Goal: Task Accomplishment & Management: Complete application form

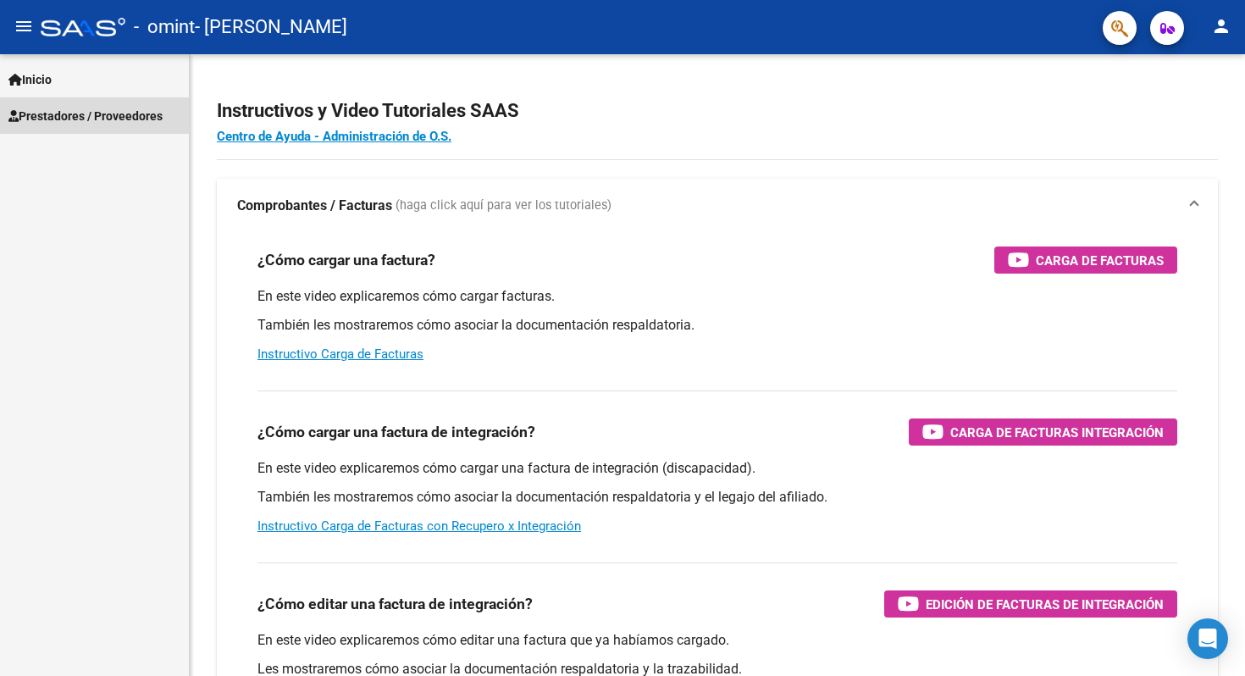
click at [127, 105] on link "Prestadores / Proveedores" at bounding box center [94, 115] width 189 height 36
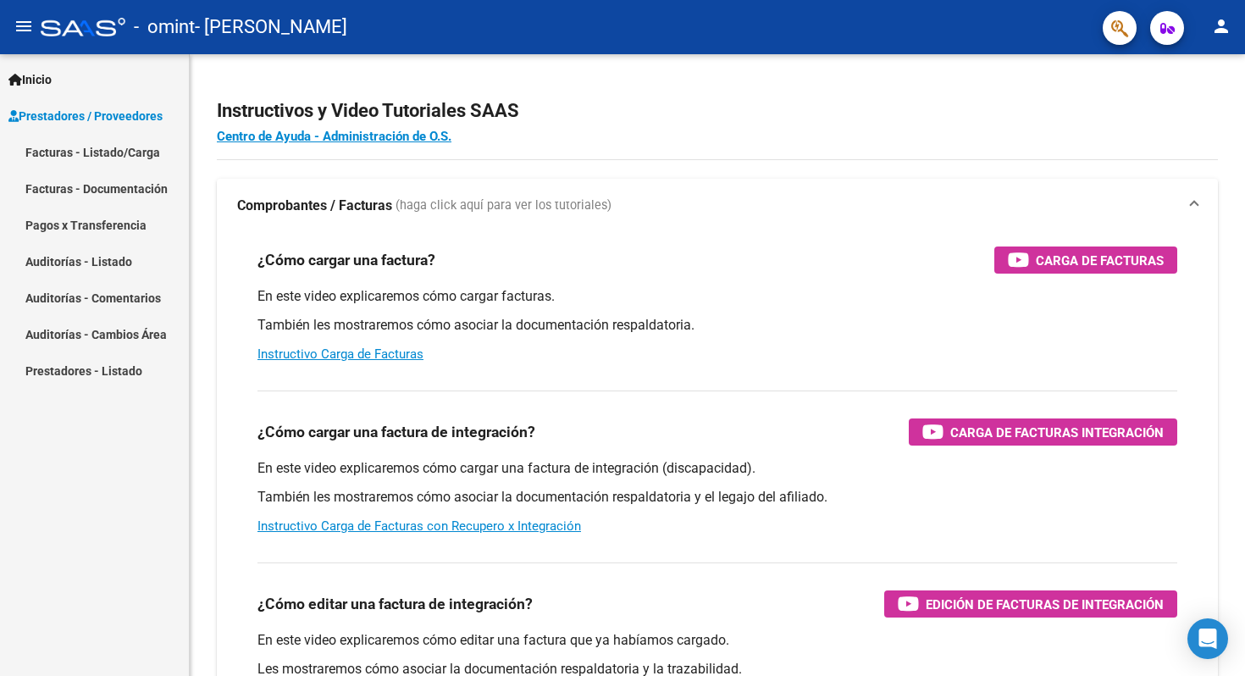
click at [140, 179] on link "Facturas - Documentación" at bounding box center [94, 188] width 189 height 36
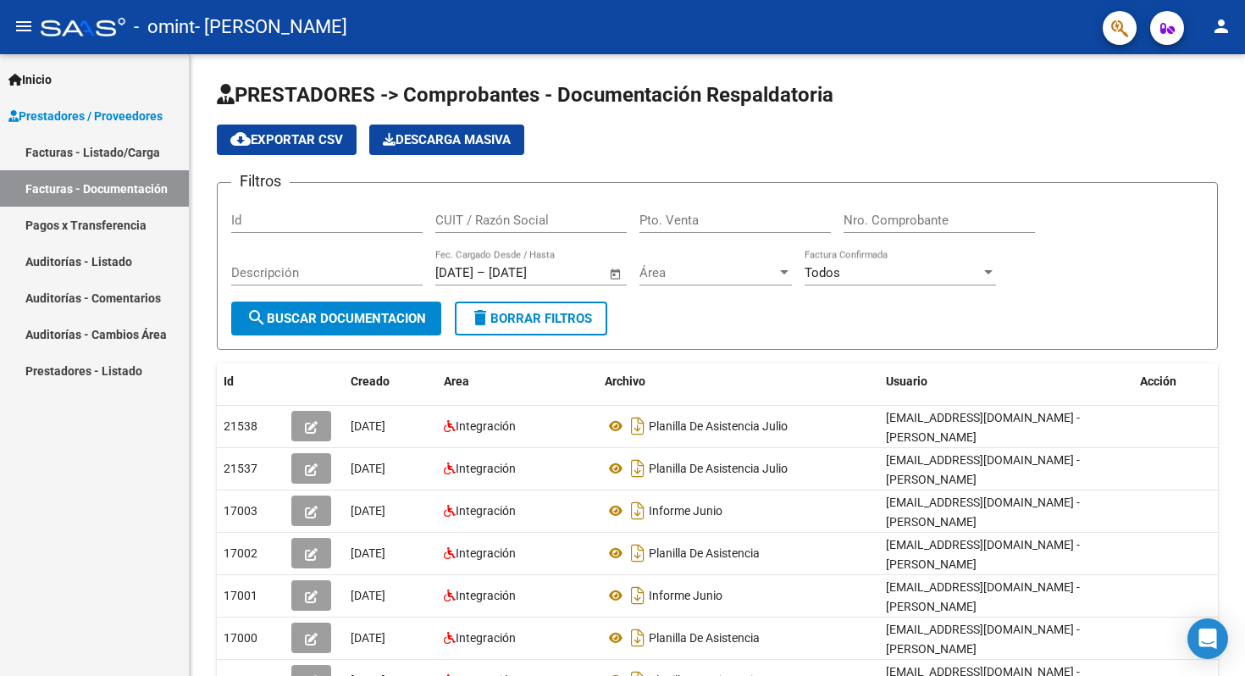
click at [105, 152] on link "Facturas - Listado/Carga" at bounding box center [94, 152] width 189 height 36
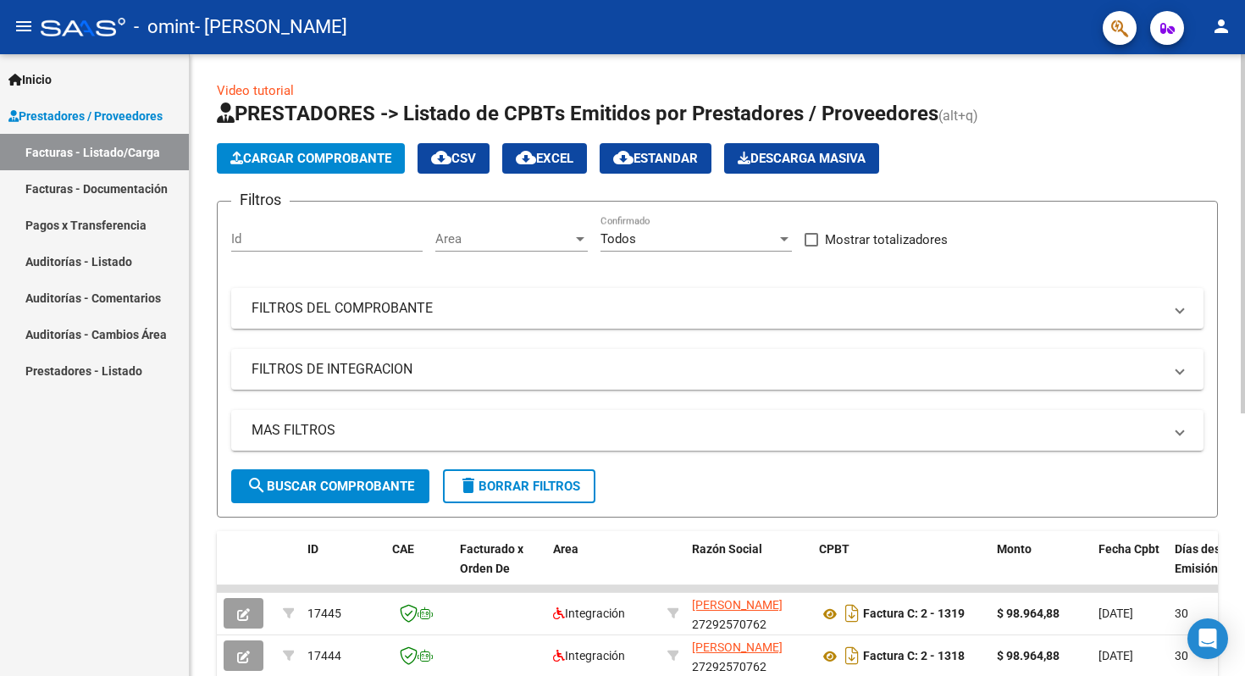
click at [322, 152] on span "Cargar Comprobante" at bounding box center [310, 158] width 161 height 15
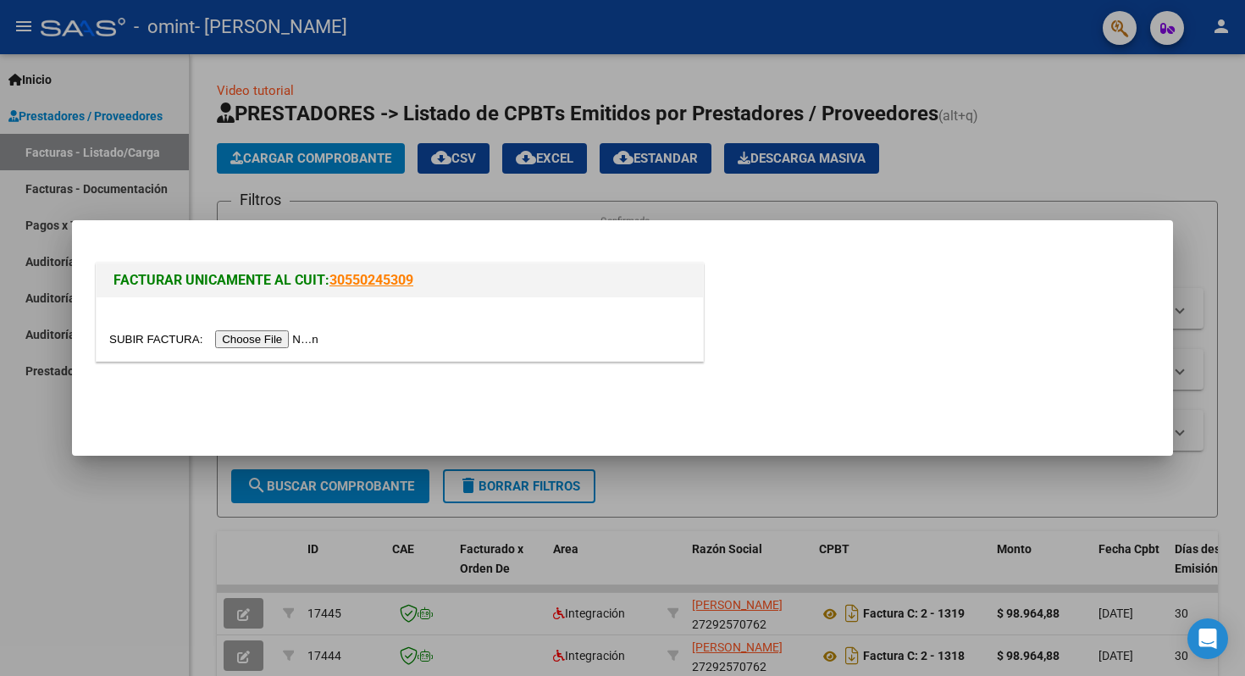
click at [290, 338] on input "file" at bounding box center [216, 339] width 214 height 18
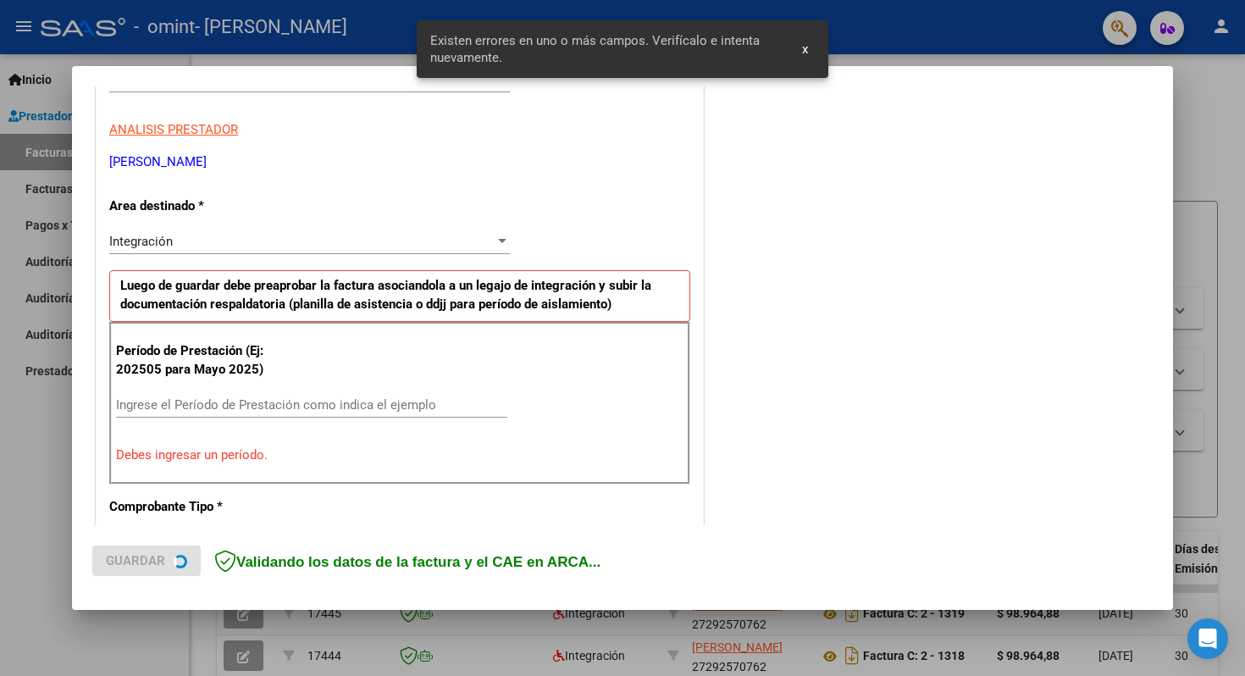
scroll to position [336, 0]
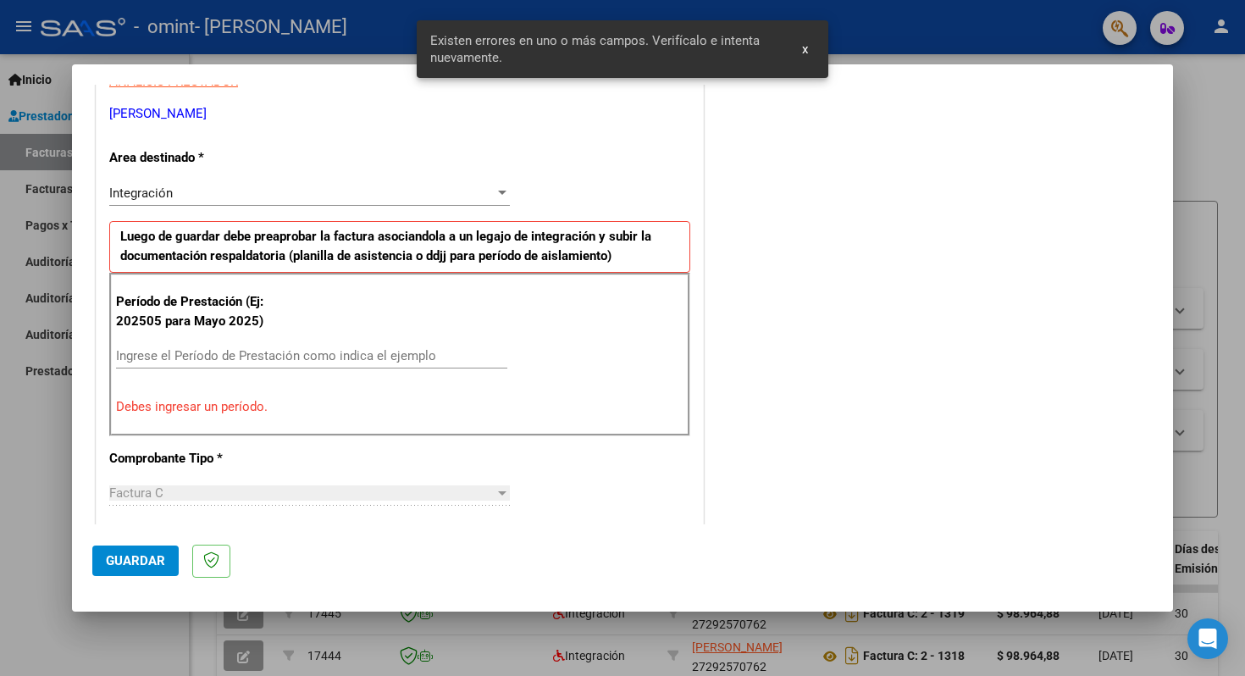
click at [233, 357] on input "Ingrese el Período de Prestación como indica el ejemplo" at bounding box center [311, 355] width 391 height 15
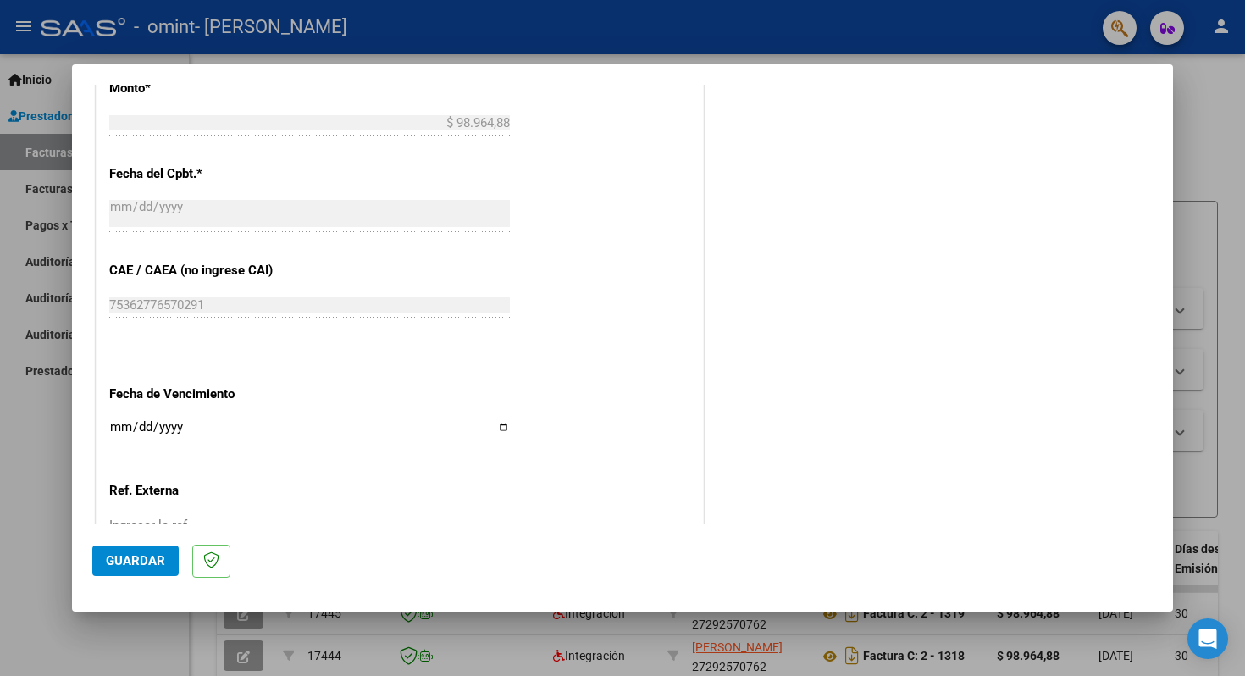
scroll to position [921, 0]
type input "202508"
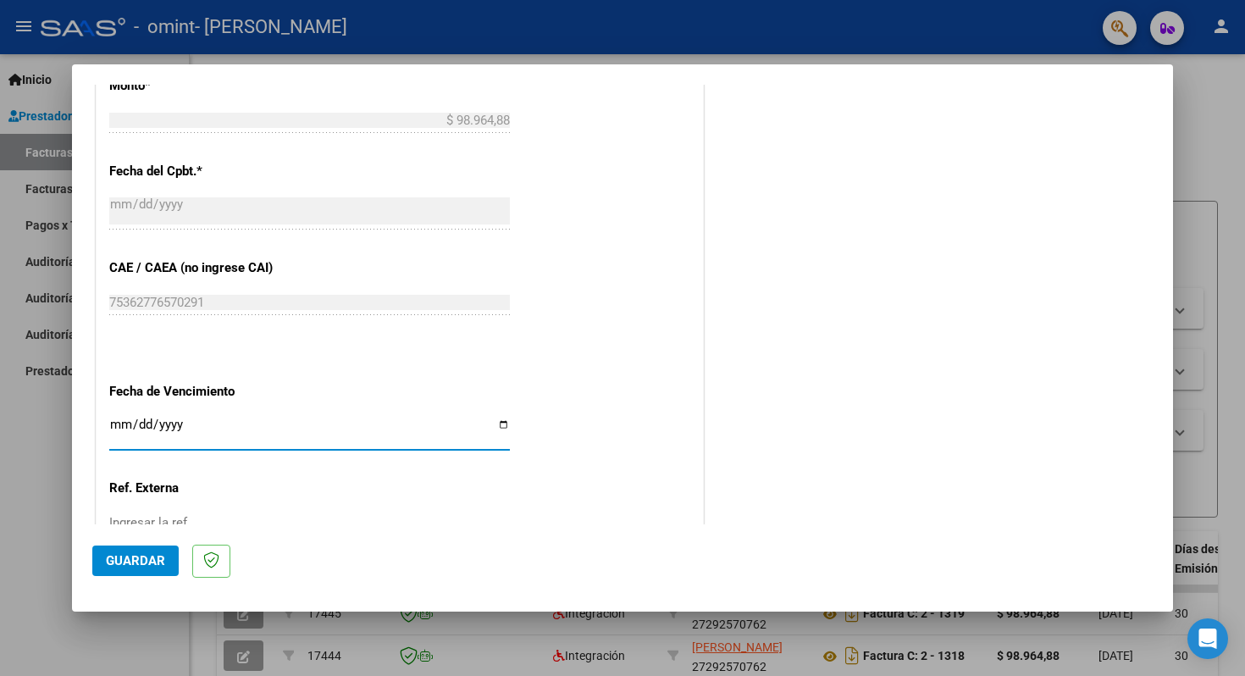
click at [499, 418] on input "Ingresar la fecha" at bounding box center [309, 430] width 400 height 27
type input "[DATE]"
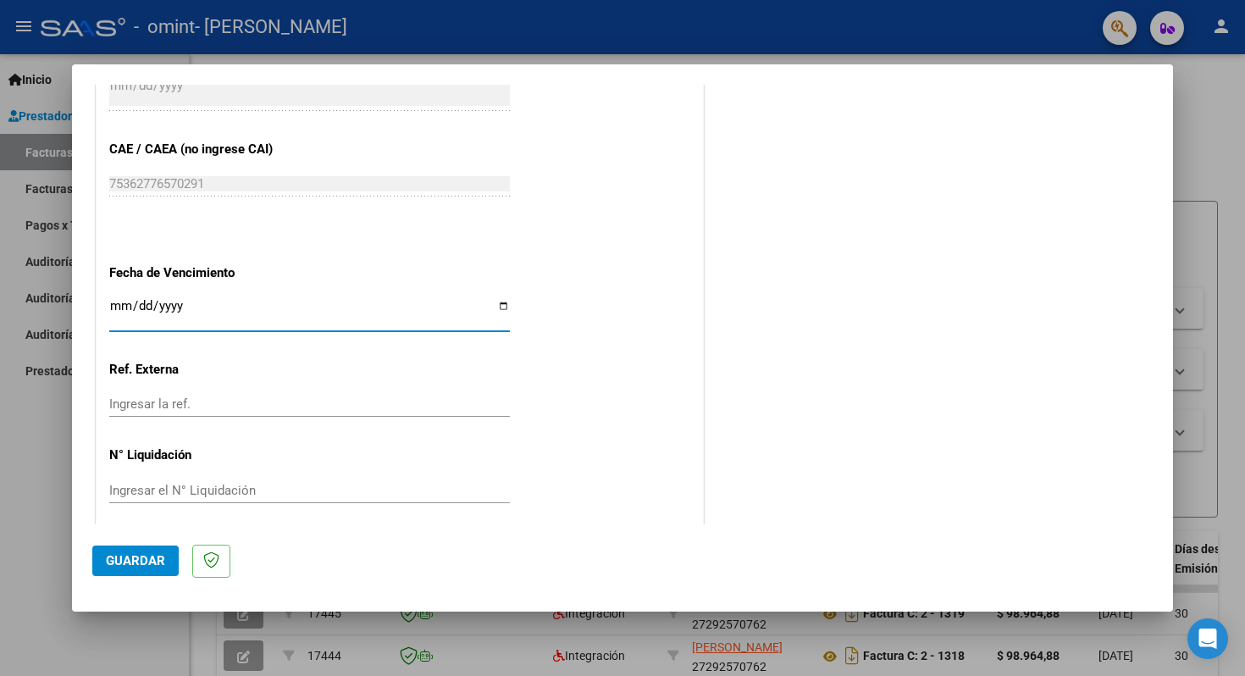
scroll to position [1048, 0]
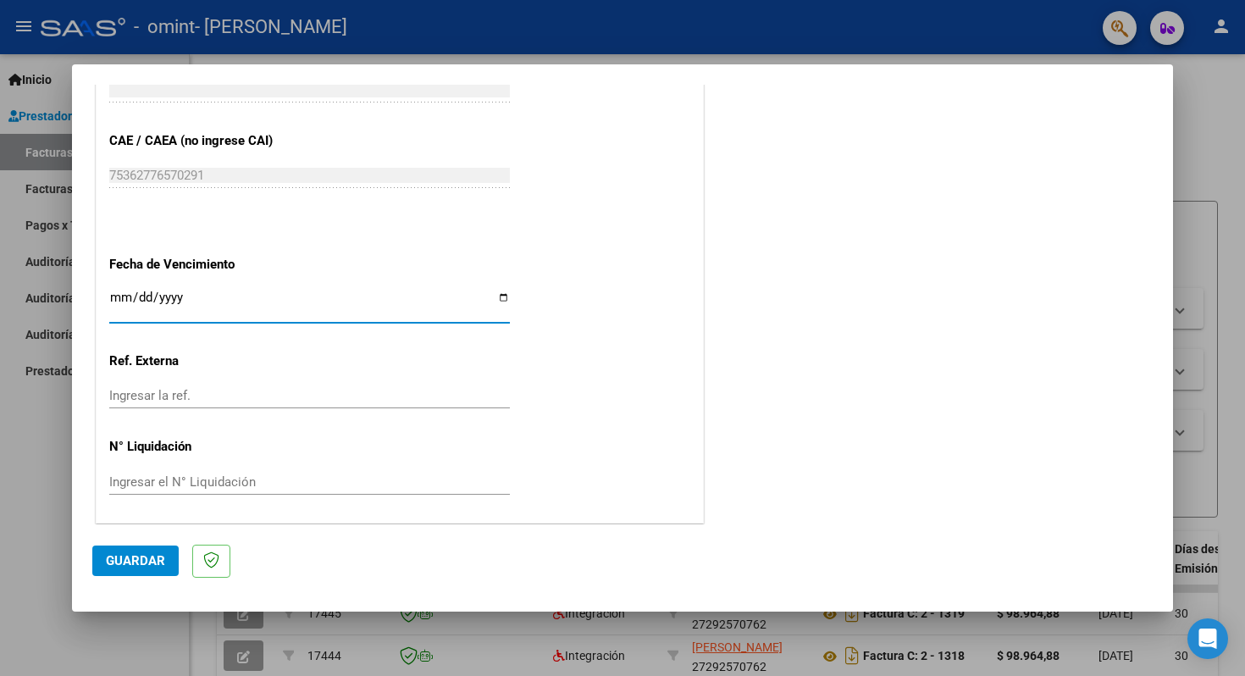
click at [133, 565] on span "Guardar" at bounding box center [135, 560] width 59 height 15
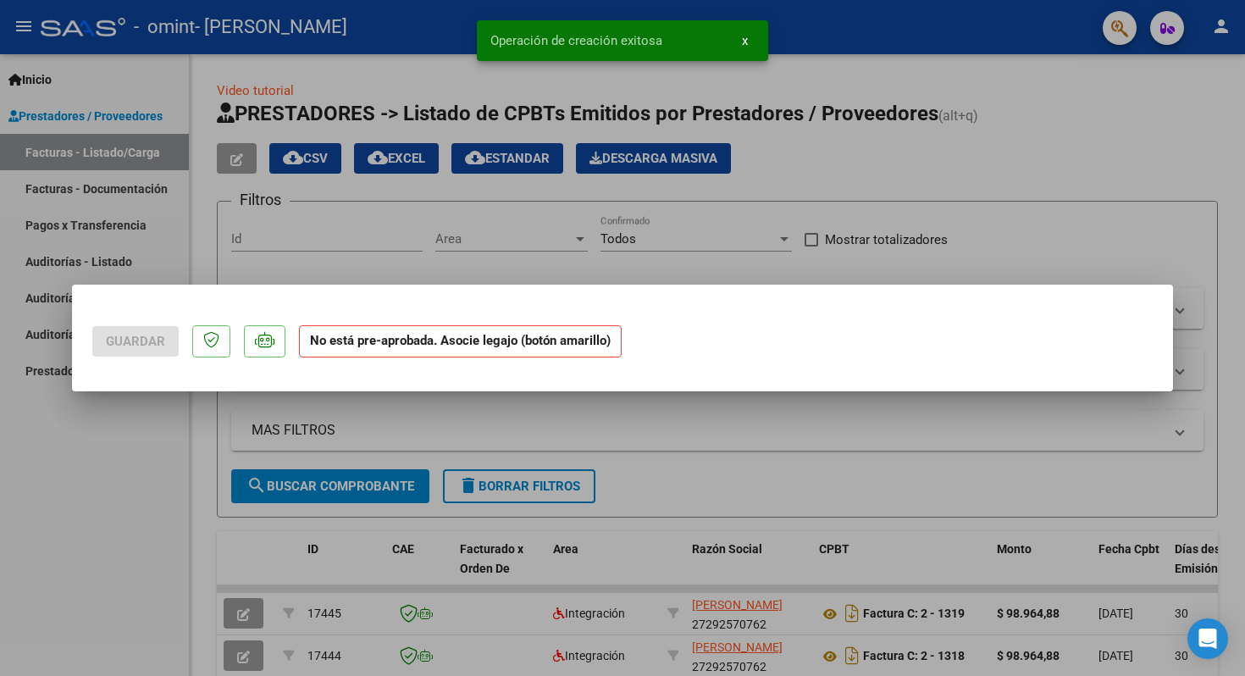
scroll to position [0, 0]
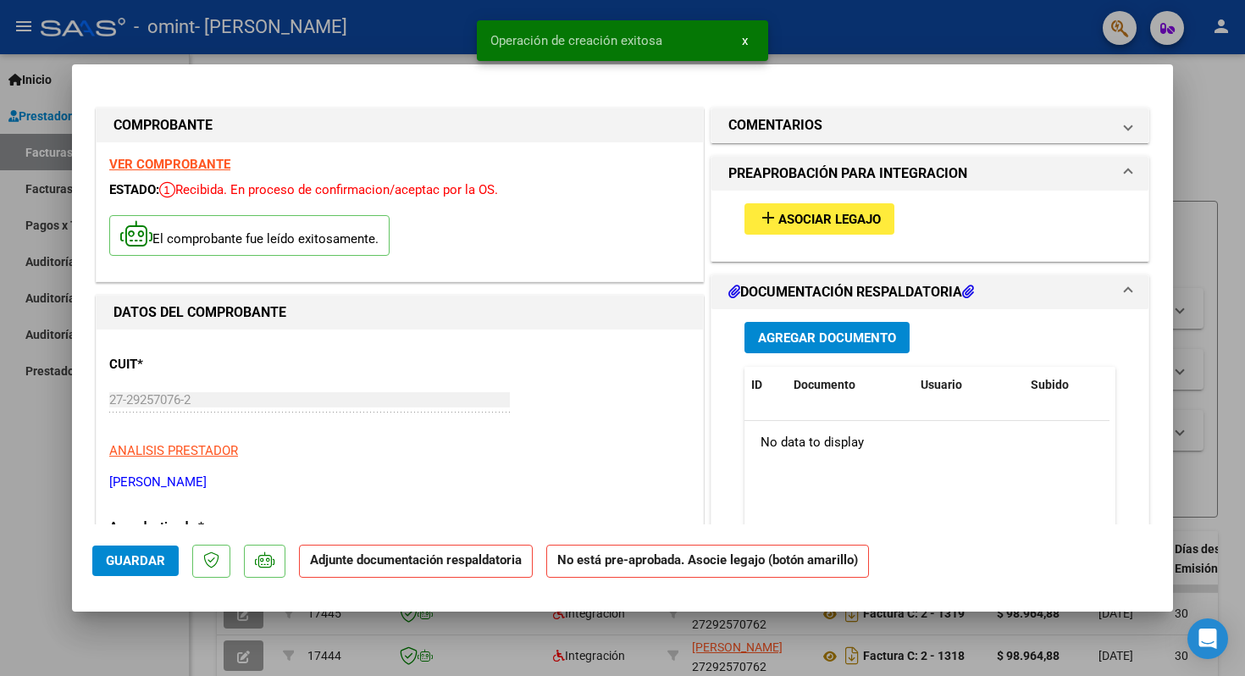
click at [862, 336] on span "Agregar Documento" at bounding box center [827, 337] width 138 height 15
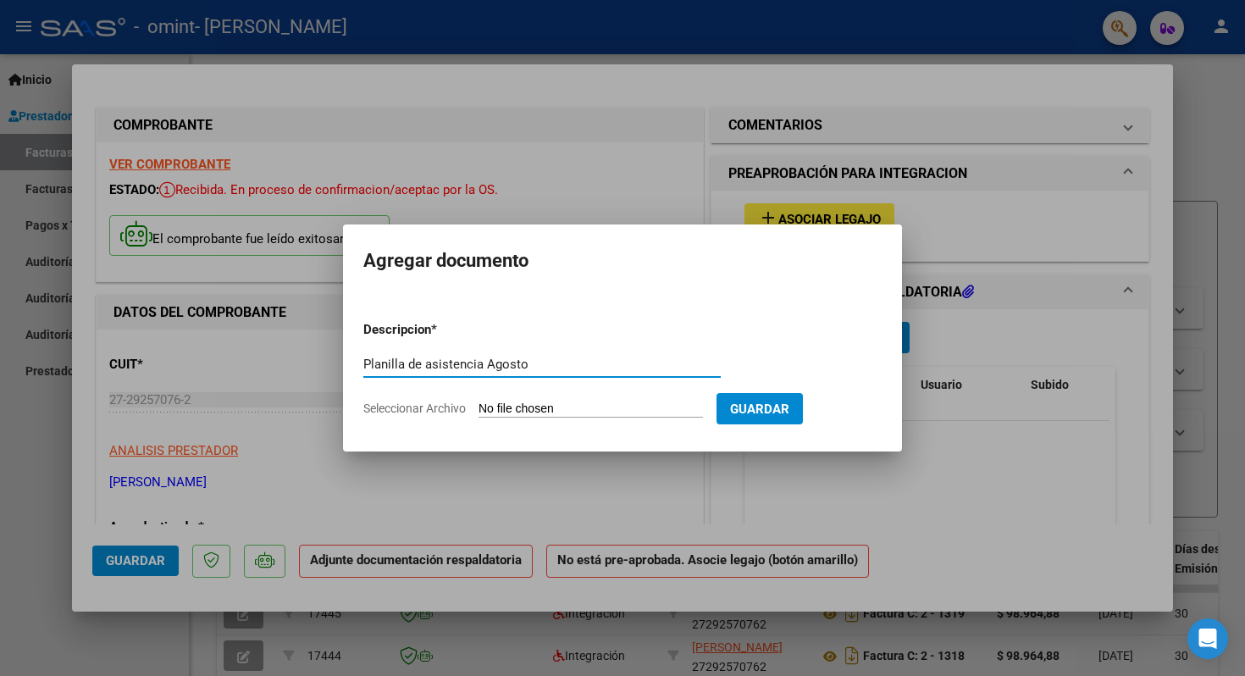
type input "Planilla de asistencia Agosto"
click at [662, 410] on input "Seleccionar Archivo" at bounding box center [590, 409] width 224 height 16
type input "C:\fakepath\[PERSON_NAME].pdf"
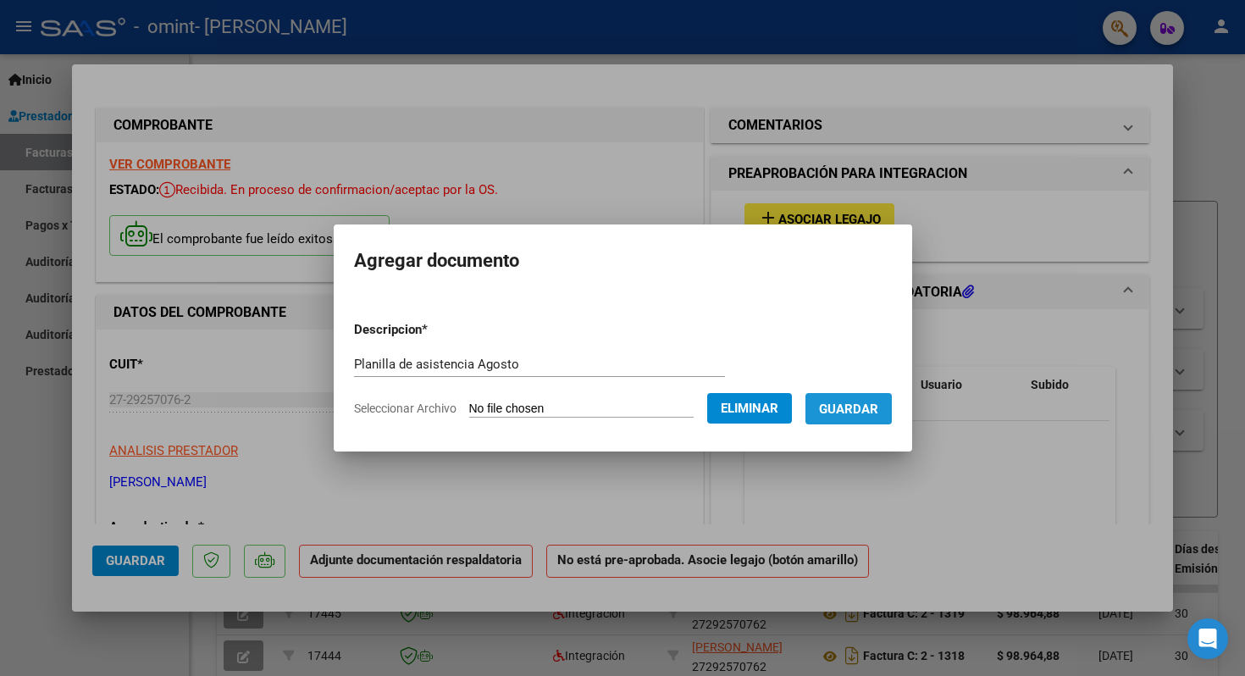
click at [859, 398] on button "Guardar" at bounding box center [848, 408] width 86 height 31
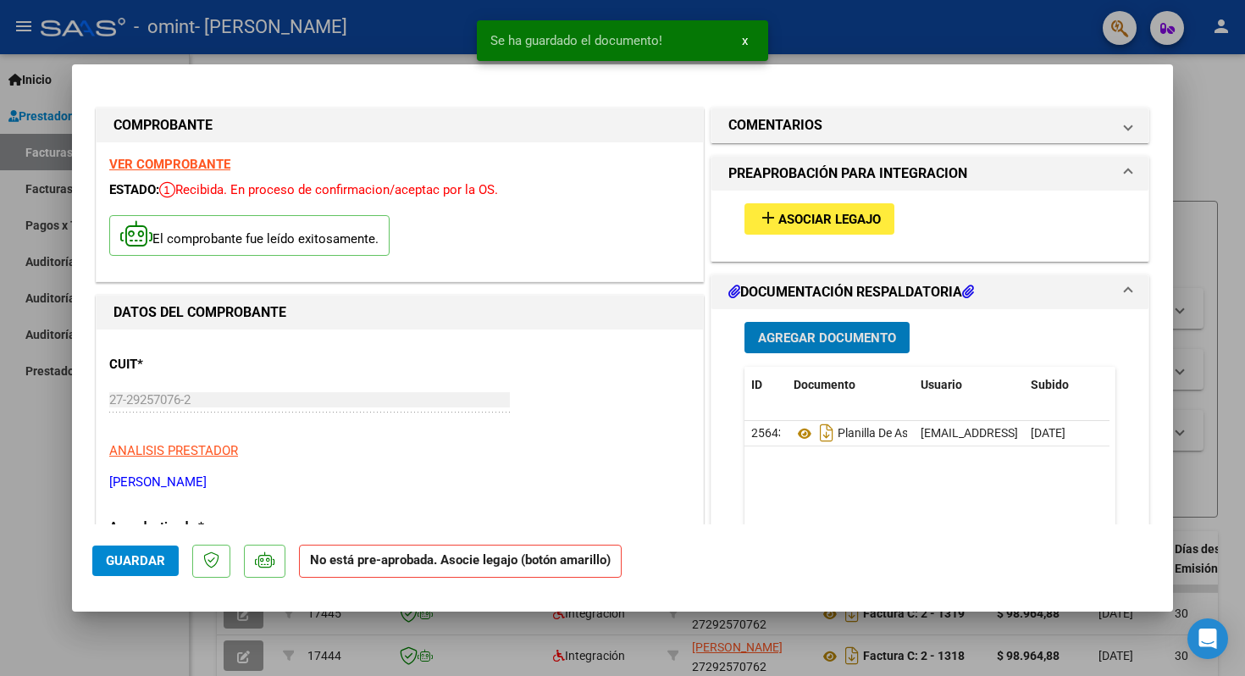
click at [792, 216] on span "Asociar Legajo" at bounding box center [829, 219] width 102 height 15
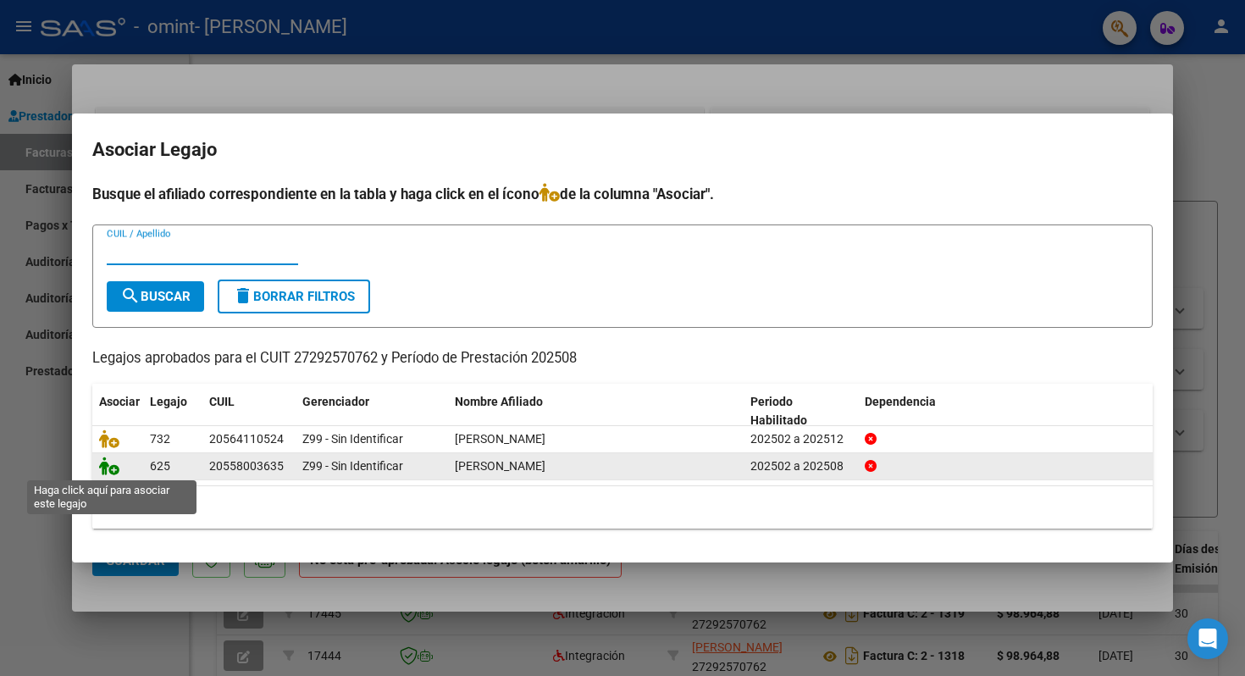
click at [115, 464] on icon at bounding box center [109, 465] width 20 height 19
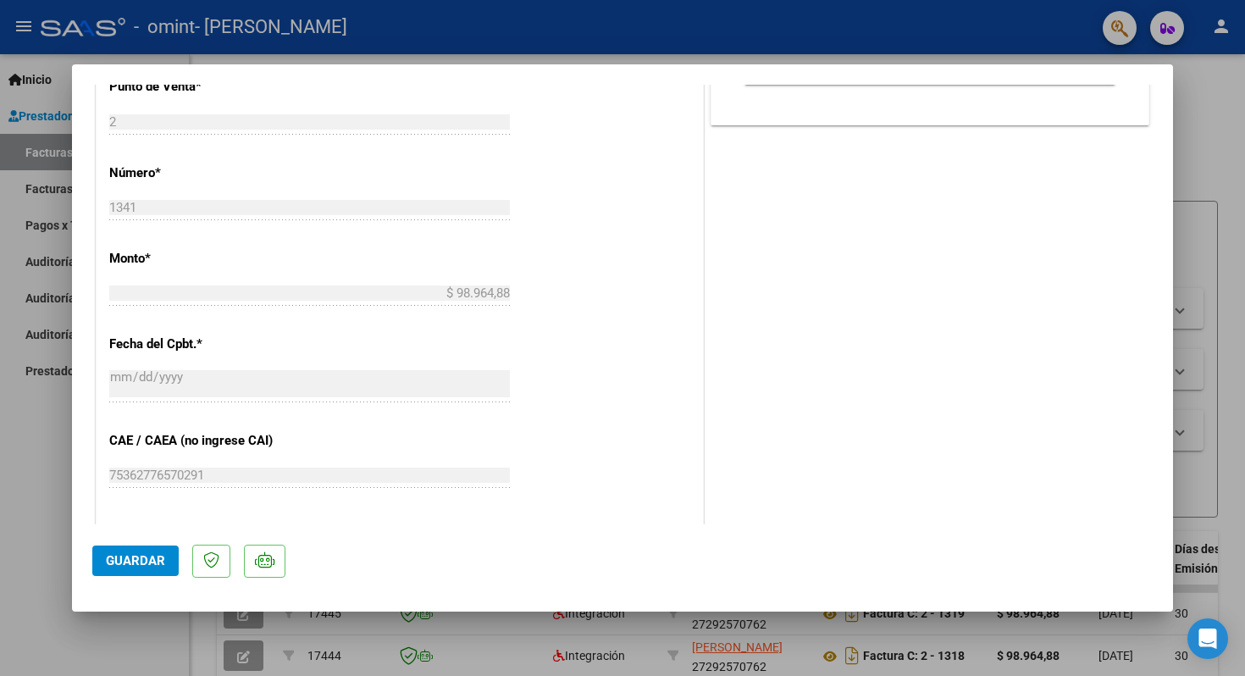
scroll to position [580, 0]
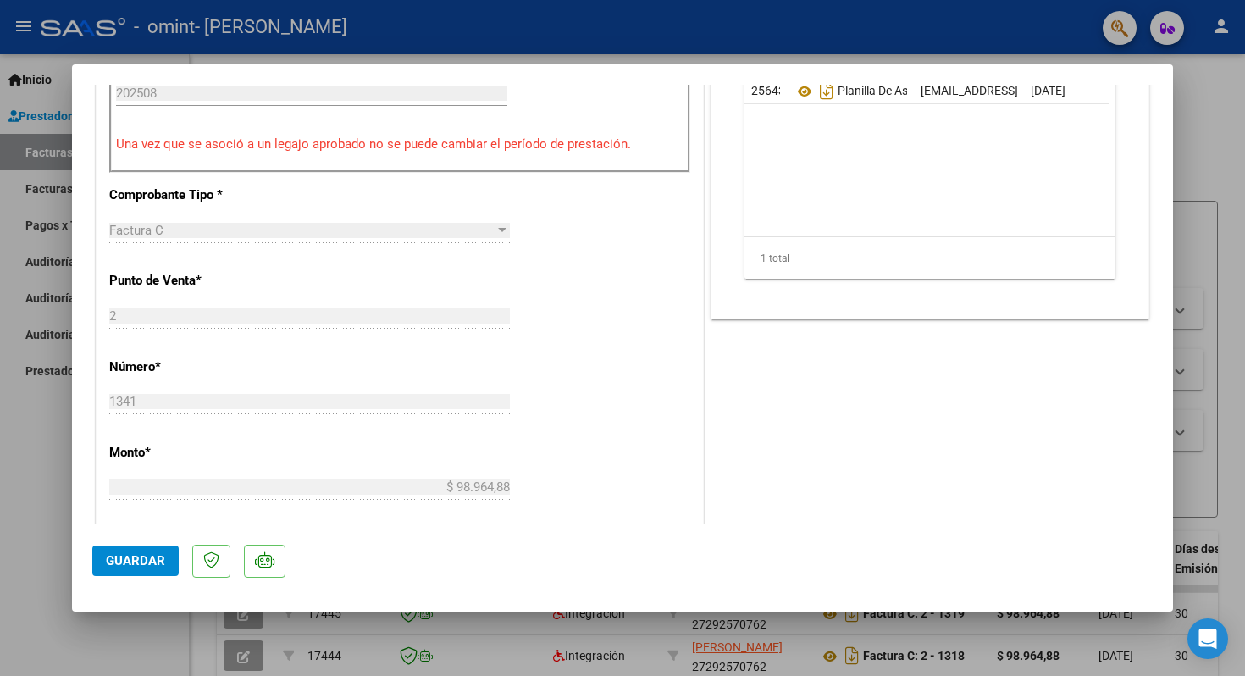
click at [142, 555] on span "Guardar" at bounding box center [135, 560] width 59 height 15
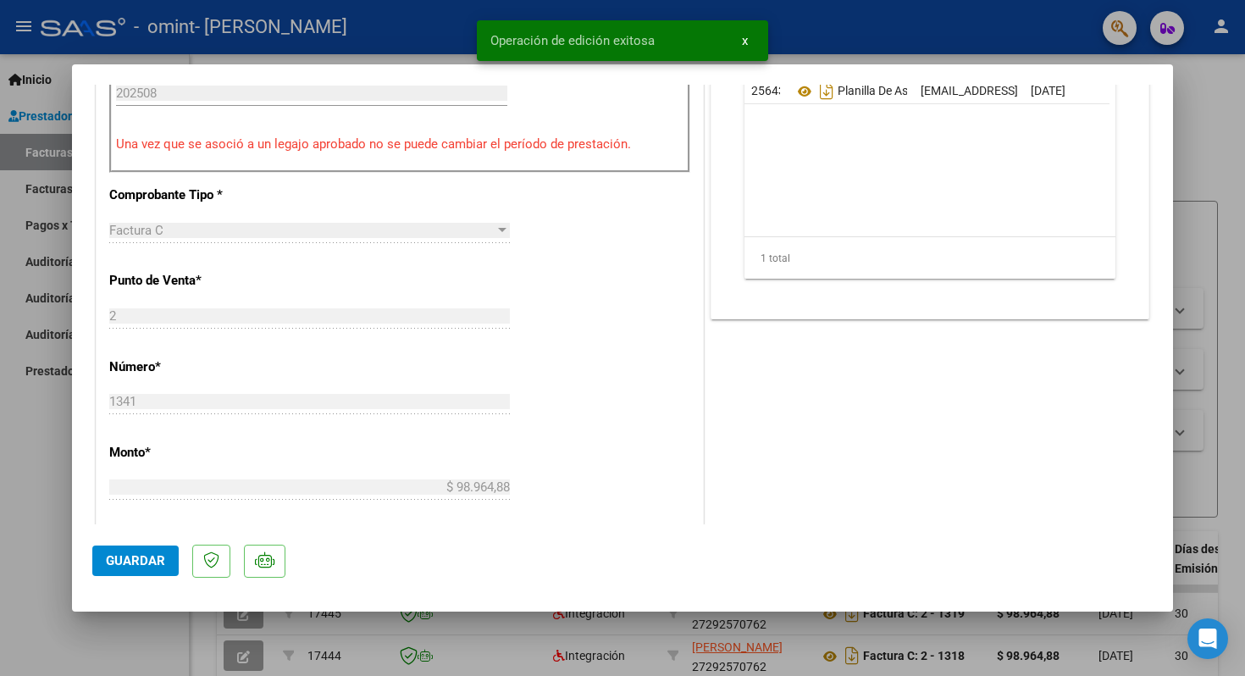
click at [58, 467] on div at bounding box center [622, 338] width 1245 height 676
type input "$ 0,00"
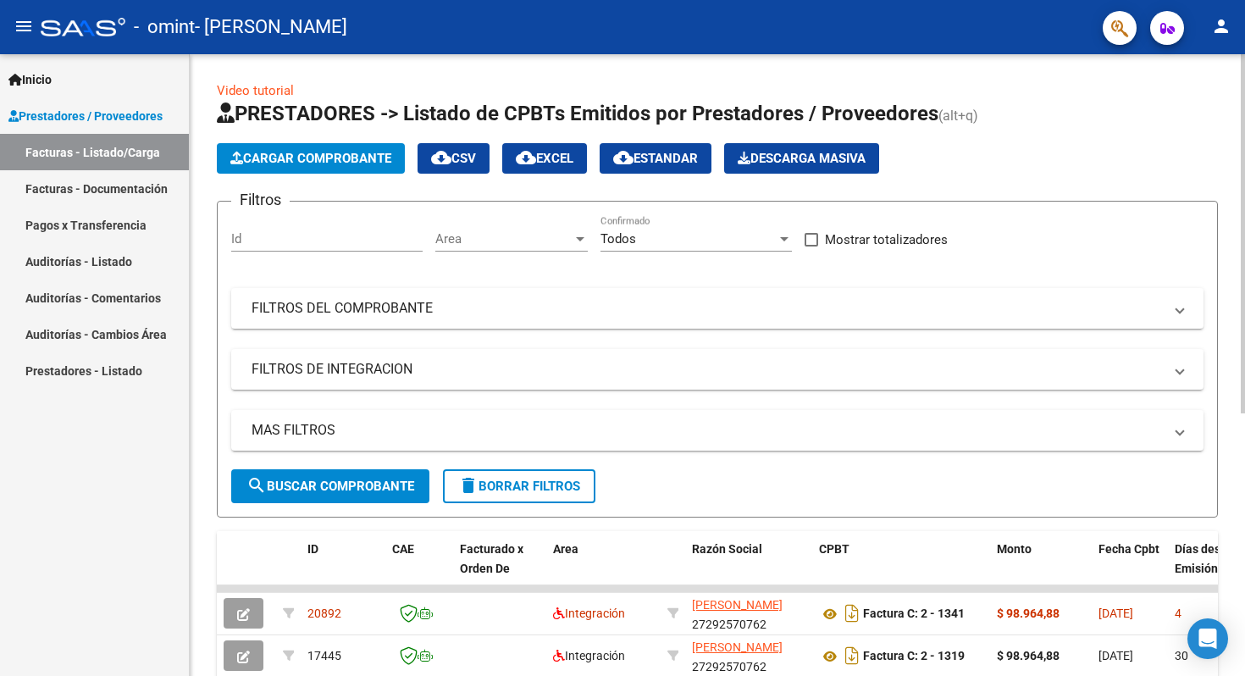
click at [353, 152] on span "Cargar Comprobante" at bounding box center [310, 158] width 161 height 15
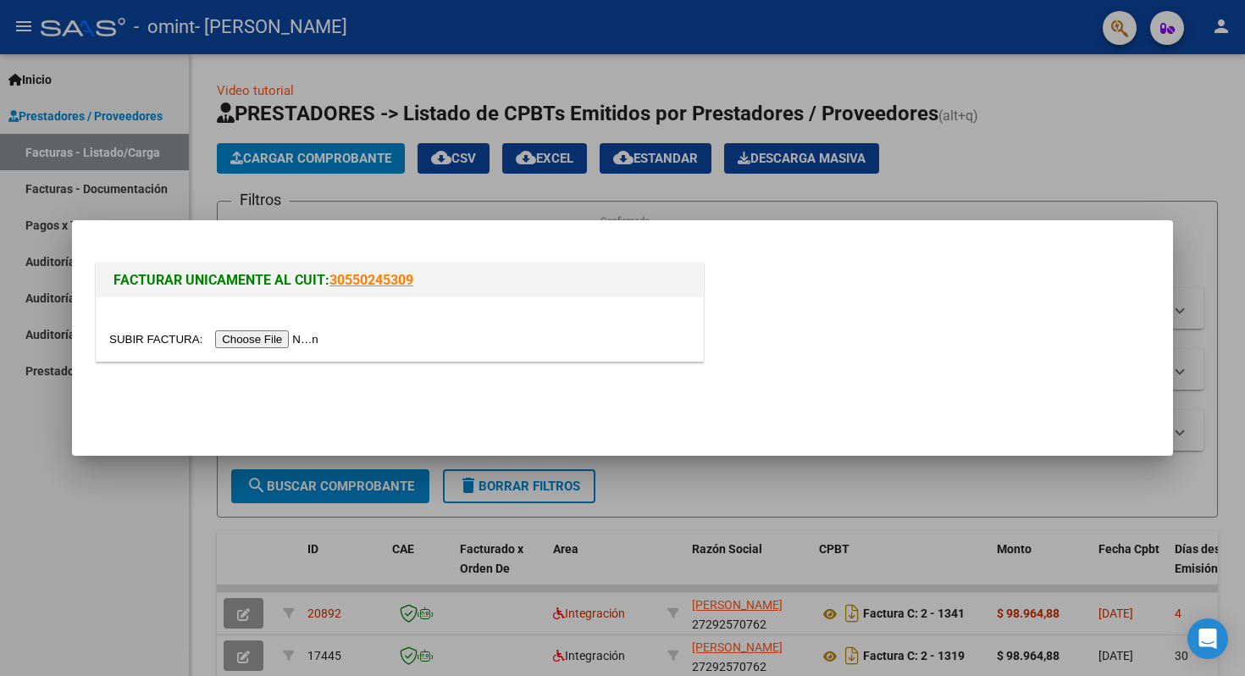
click at [314, 334] on input "file" at bounding box center [216, 339] width 214 height 18
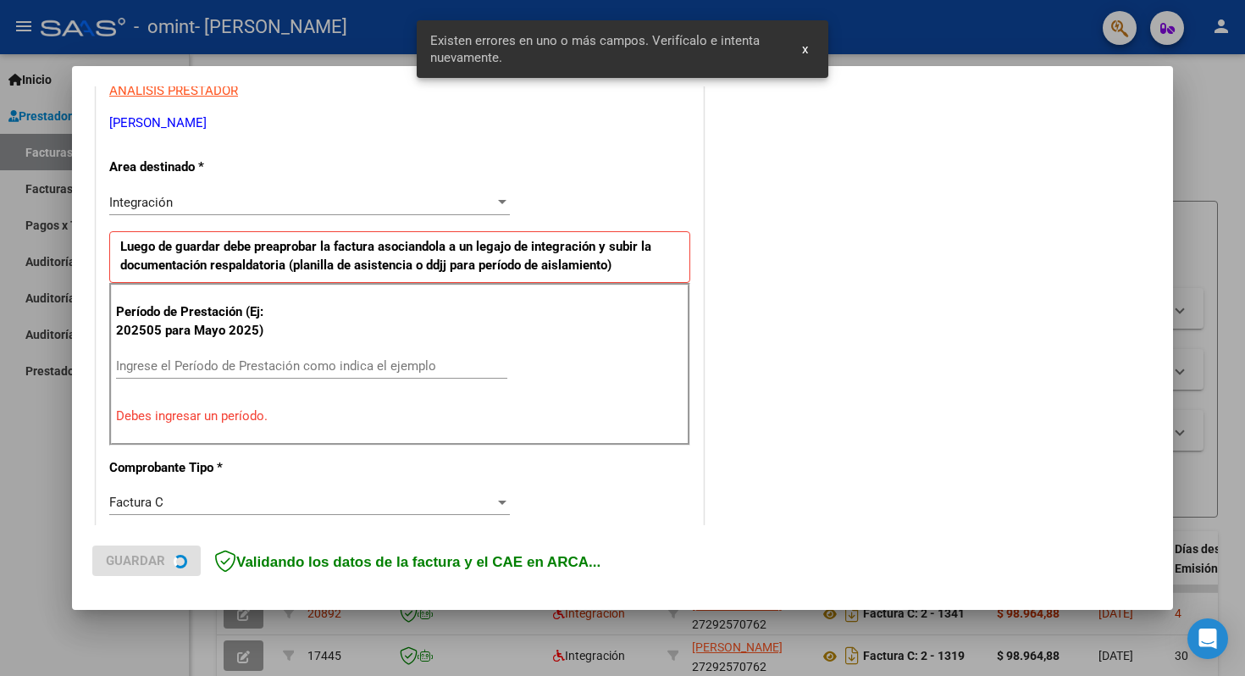
scroll to position [336, 0]
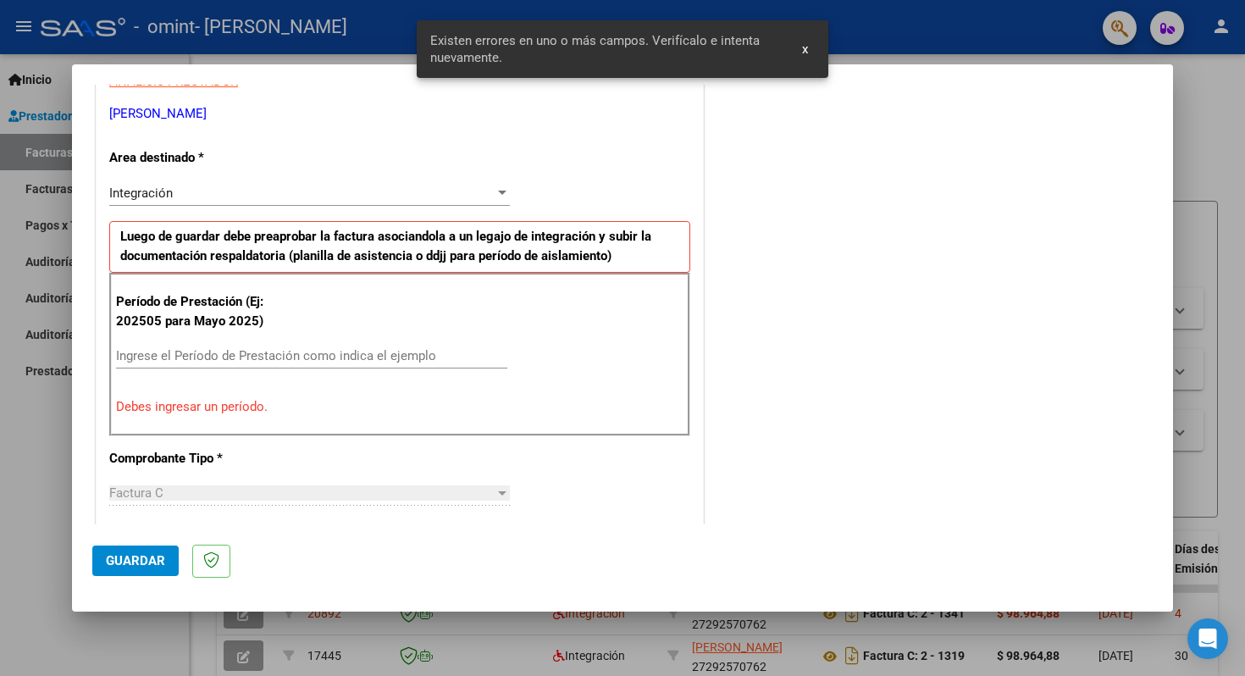
click at [312, 349] on input "Ingrese el Período de Prestación como indica el ejemplo" at bounding box center [311, 355] width 391 height 15
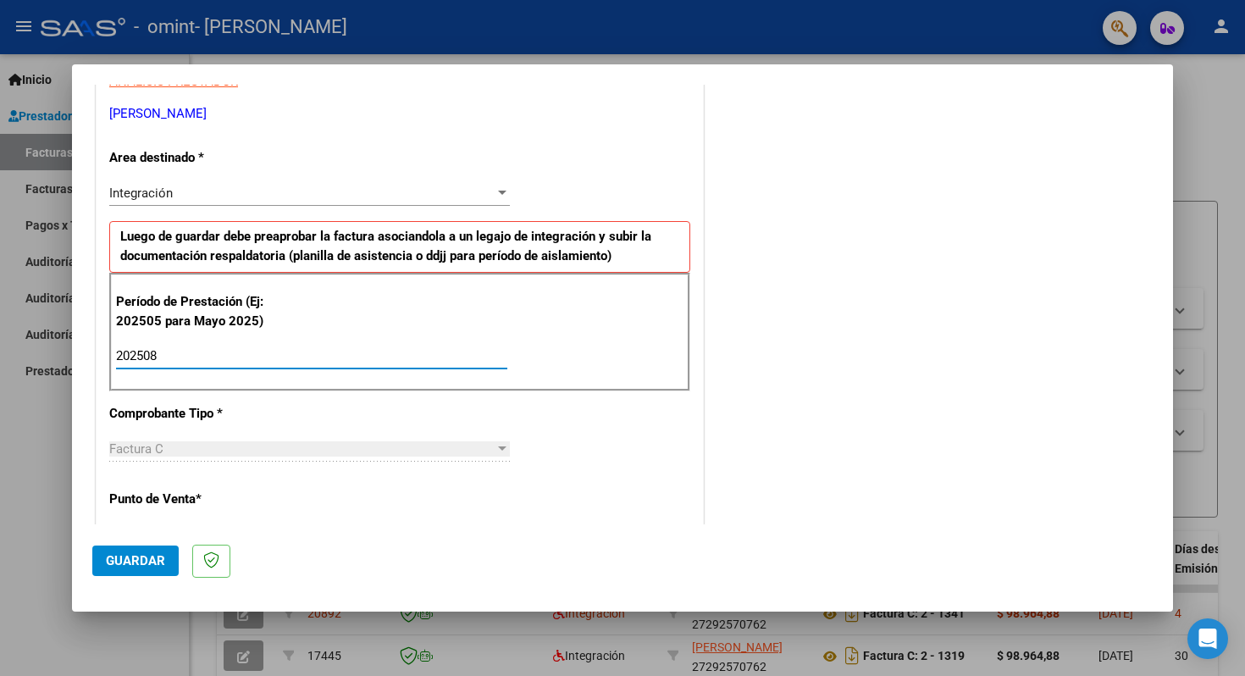
type input "202508"
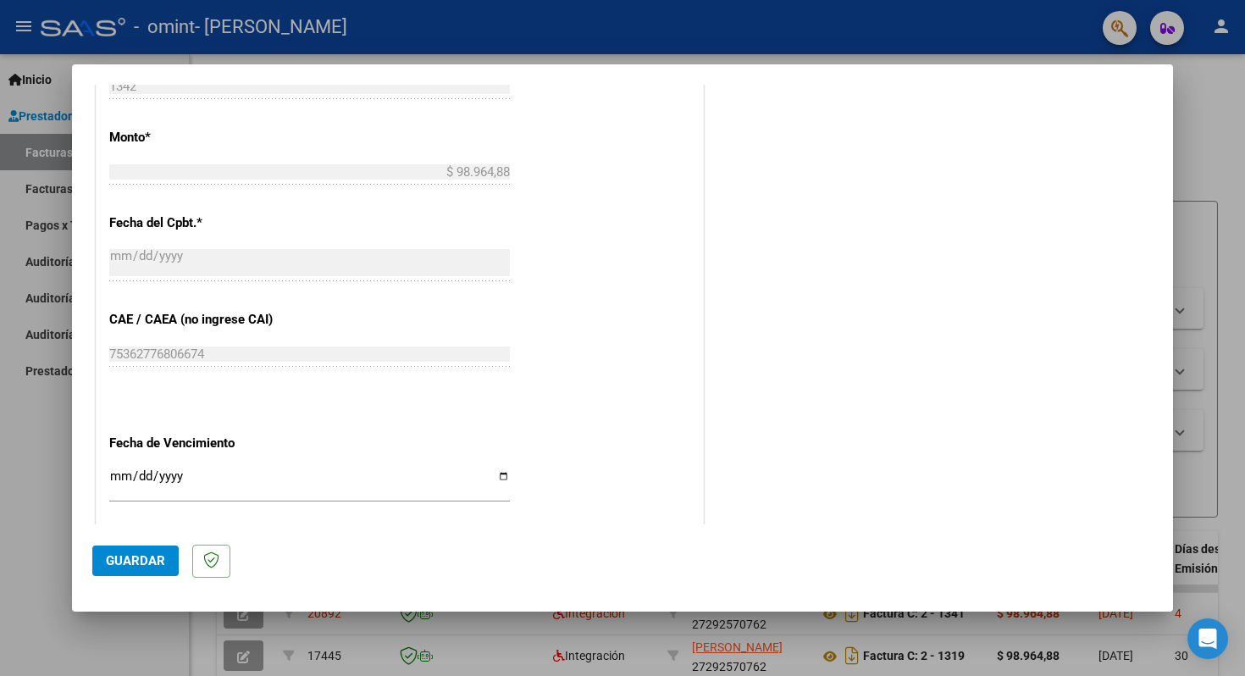
scroll to position [872, 0]
click at [505, 472] on div "CUIT * 27-29257076-2 Ingresar CUIT ANALISIS PRESTADOR ESCUER [PERSON_NAME] Area…" at bounding box center [400, 62] width 606 height 1274
click at [500, 472] on input "Ingresar la fecha" at bounding box center [309, 480] width 400 height 27
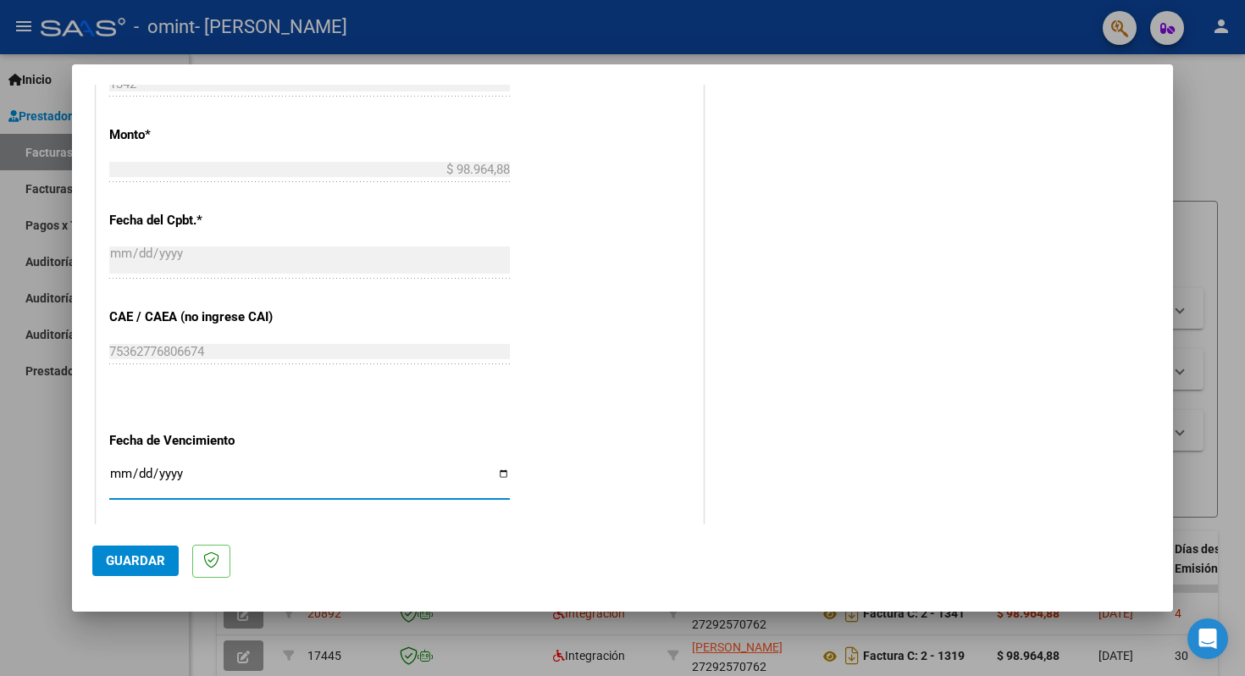
type input "[DATE]"
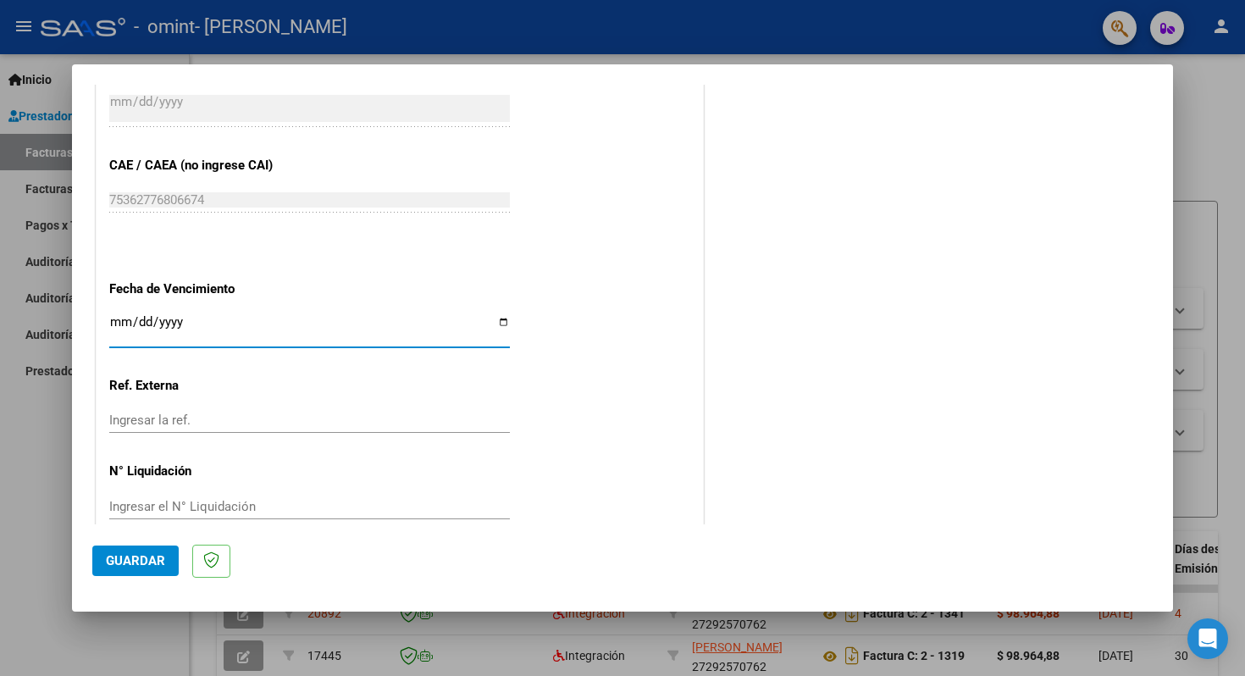
scroll to position [1048, 0]
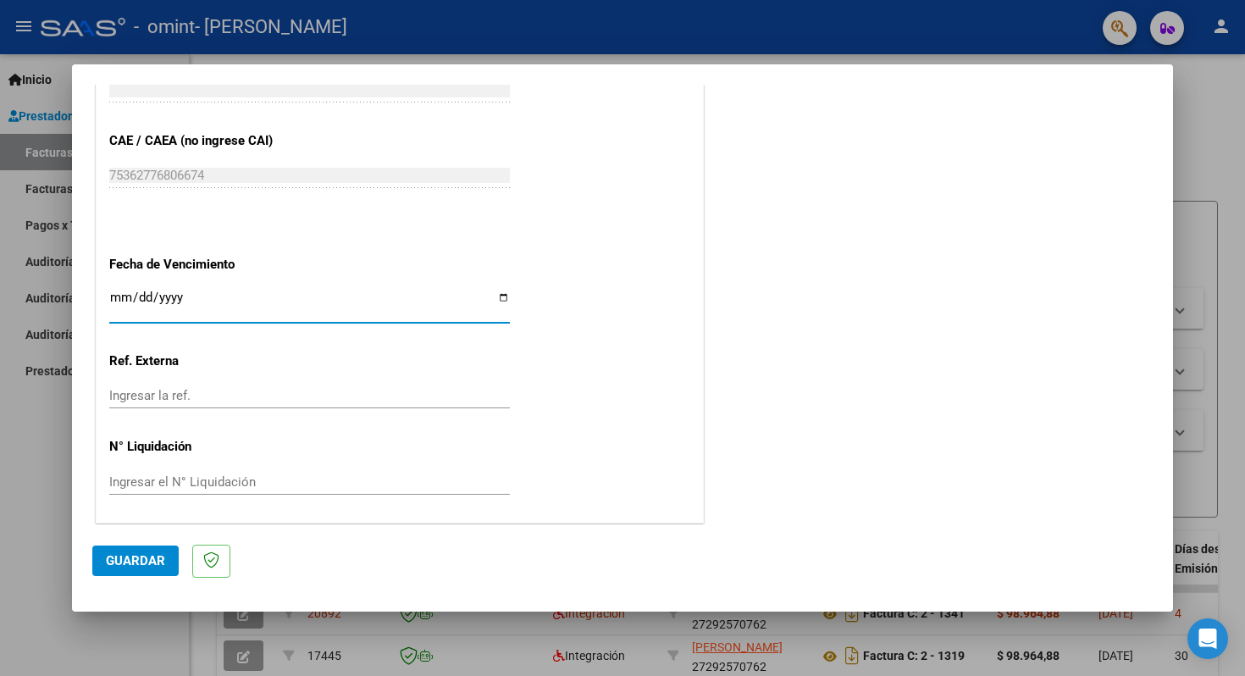
click at [153, 564] on span "Guardar" at bounding box center [135, 560] width 59 height 15
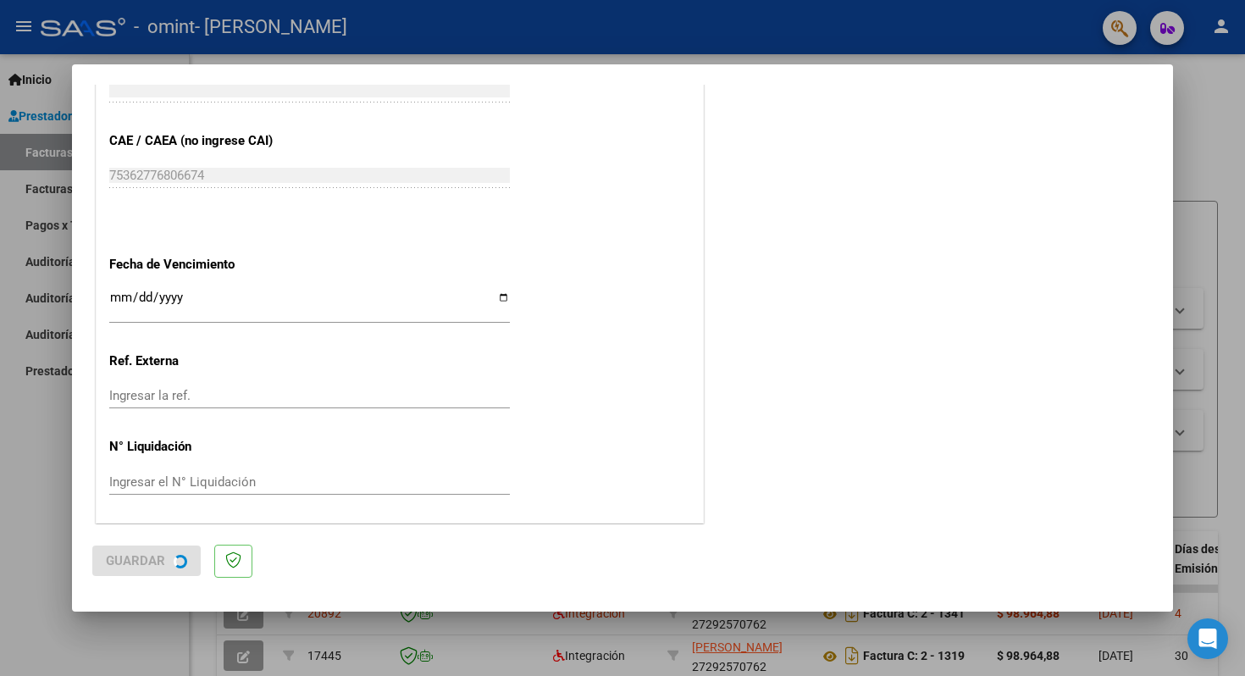
scroll to position [0, 0]
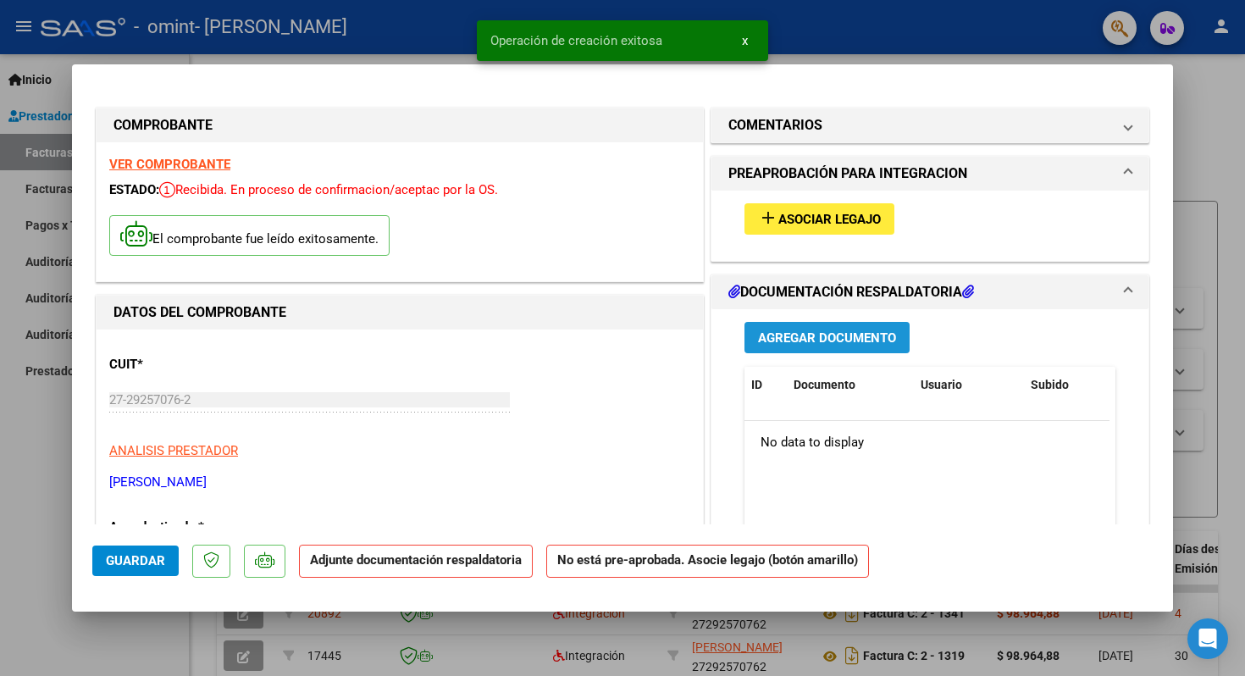
click at [866, 334] on span "Agregar Documento" at bounding box center [827, 337] width 138 height 15
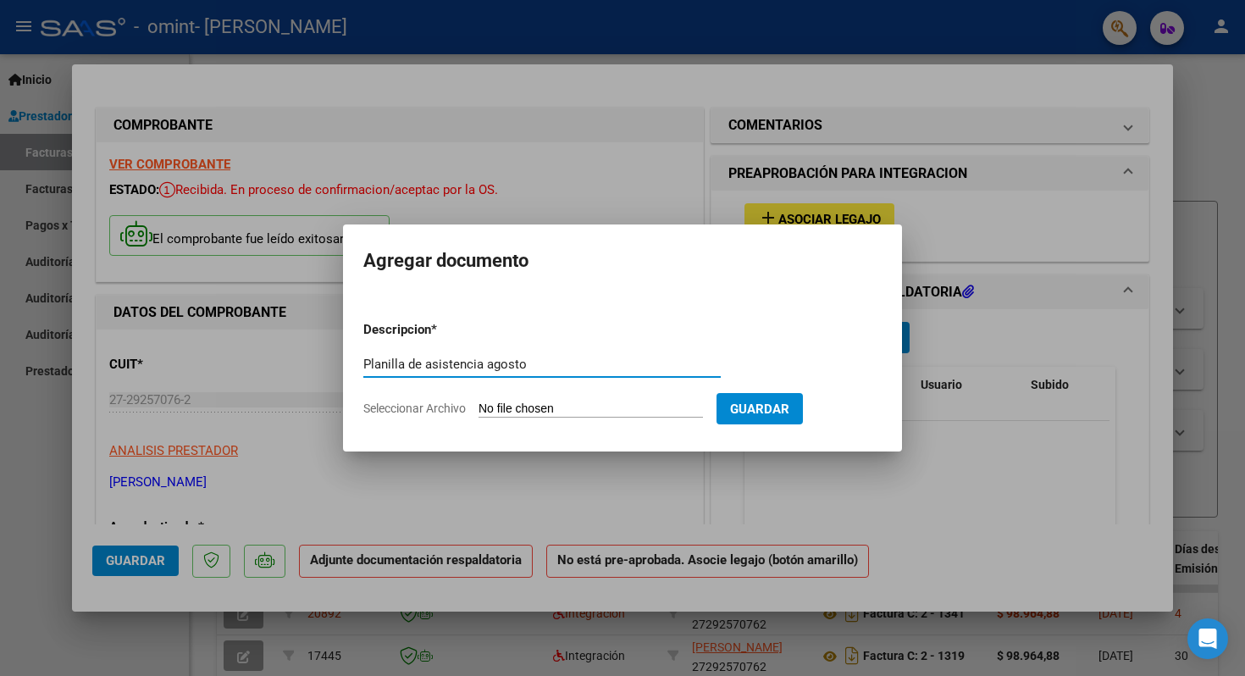
type input "Planilla de asistencia agosto"
click at [531, 414] on input "Seleccionar Archivo" at bounding box center [590, 409] width 224 height 16
type input "C:\fakepath\[PERSON_NAME].pdf"
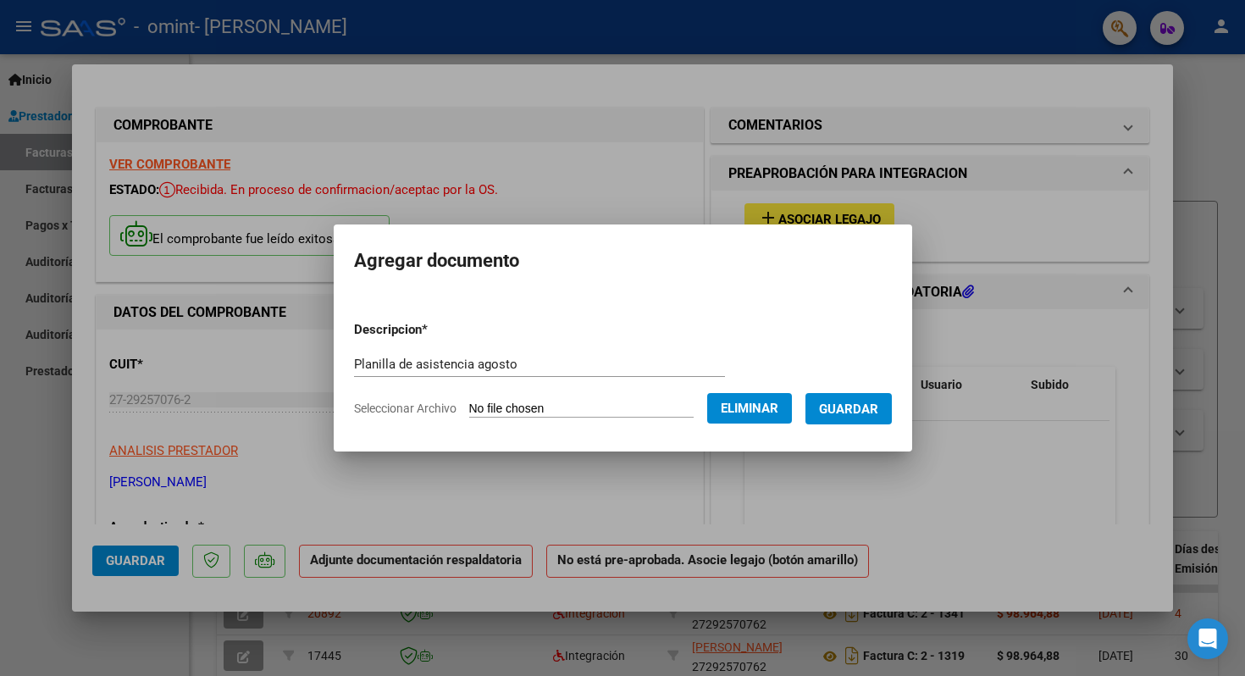
click at [874, 413] on span "Guardar" at bounding box center [848, 408] width 59 height 15
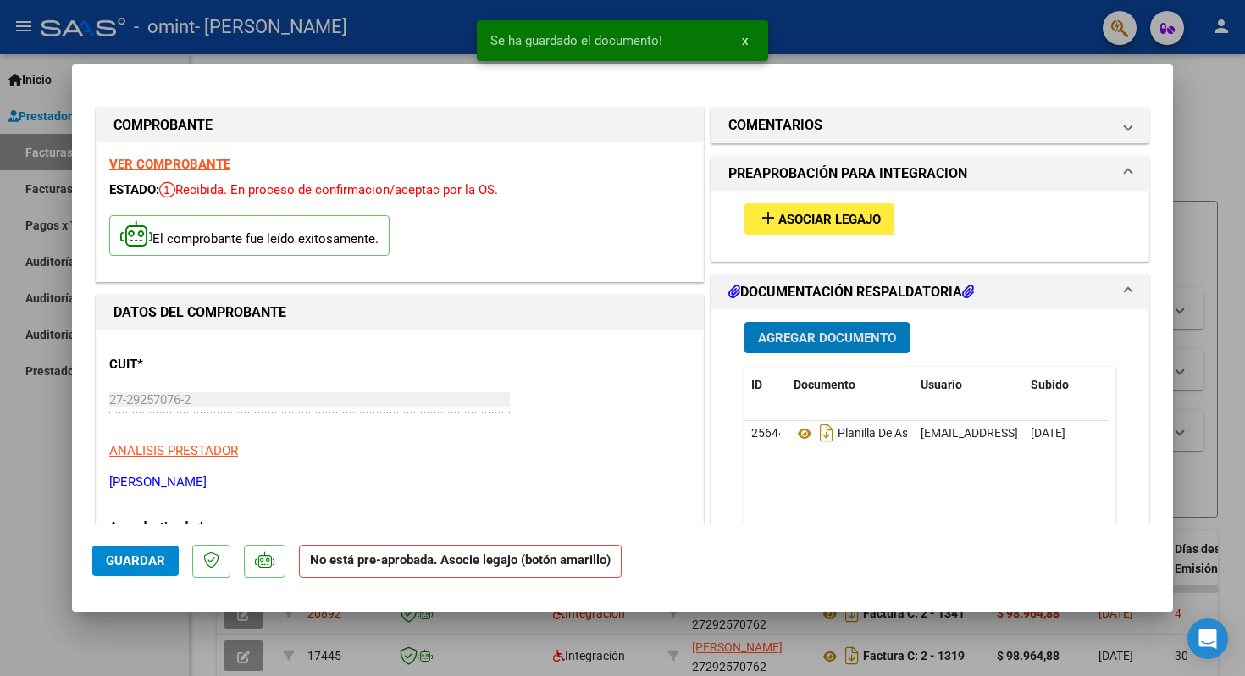
click at [826, 219] on span "Asociar Legajo" at bounding box center [829, 219] width 102 height 15
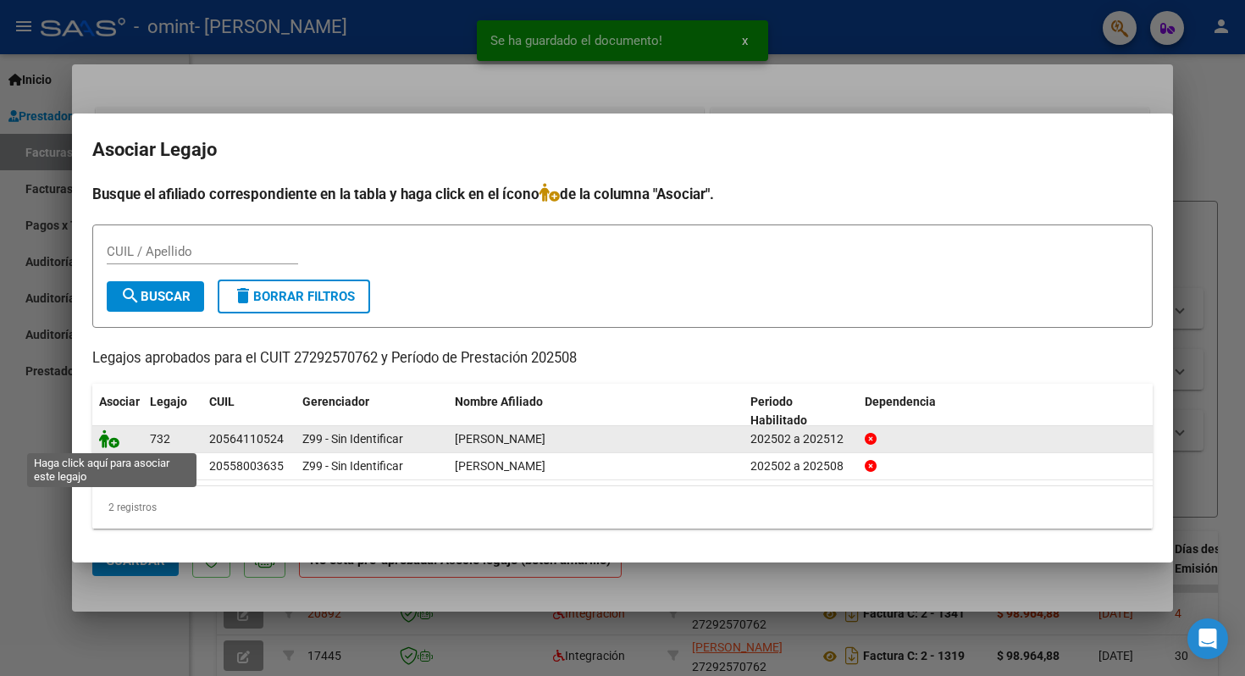
click at [105, 436] on icon at bounding box center [109, 438] width 20 height 19
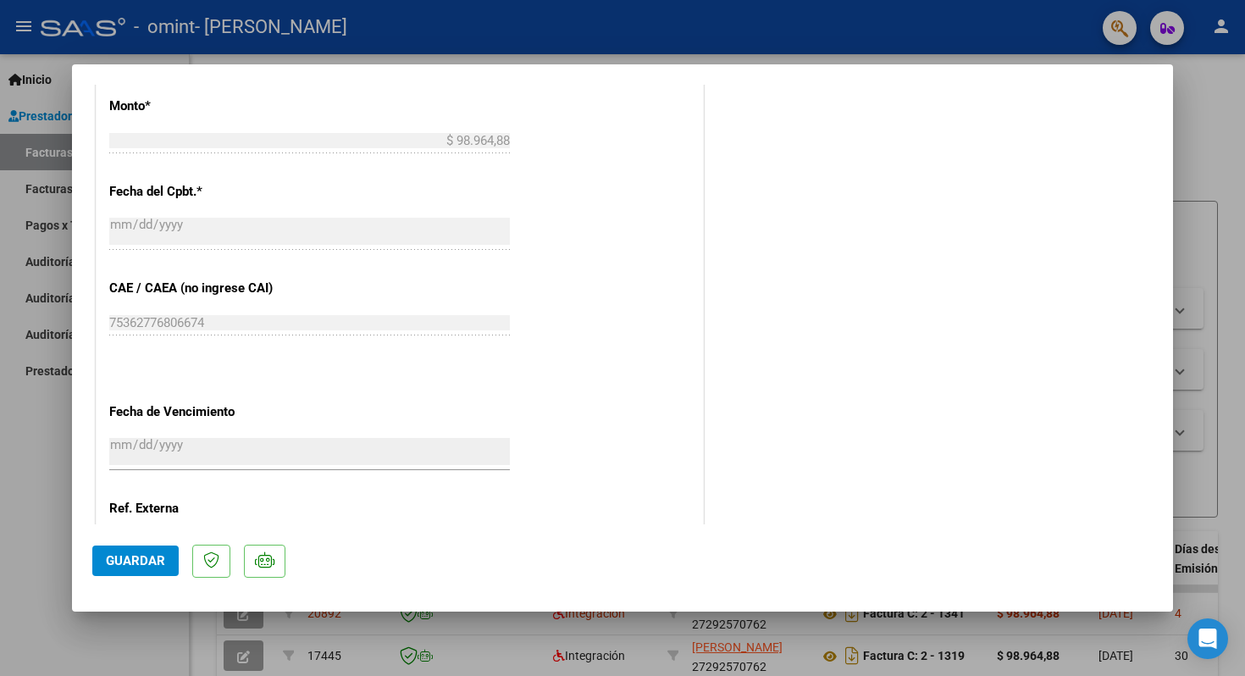
scroll to position [1074, 0]
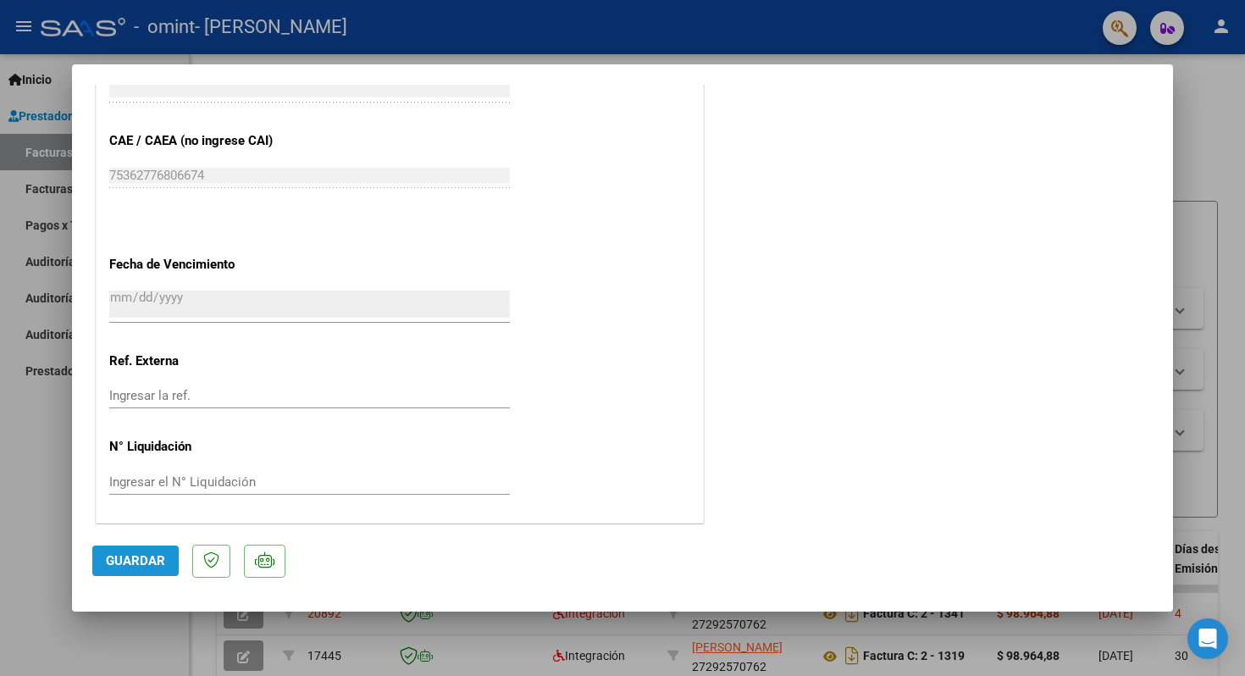
click at [137, 559] on span "Guardar" at bounding box center [135, 560] width 59 height 15
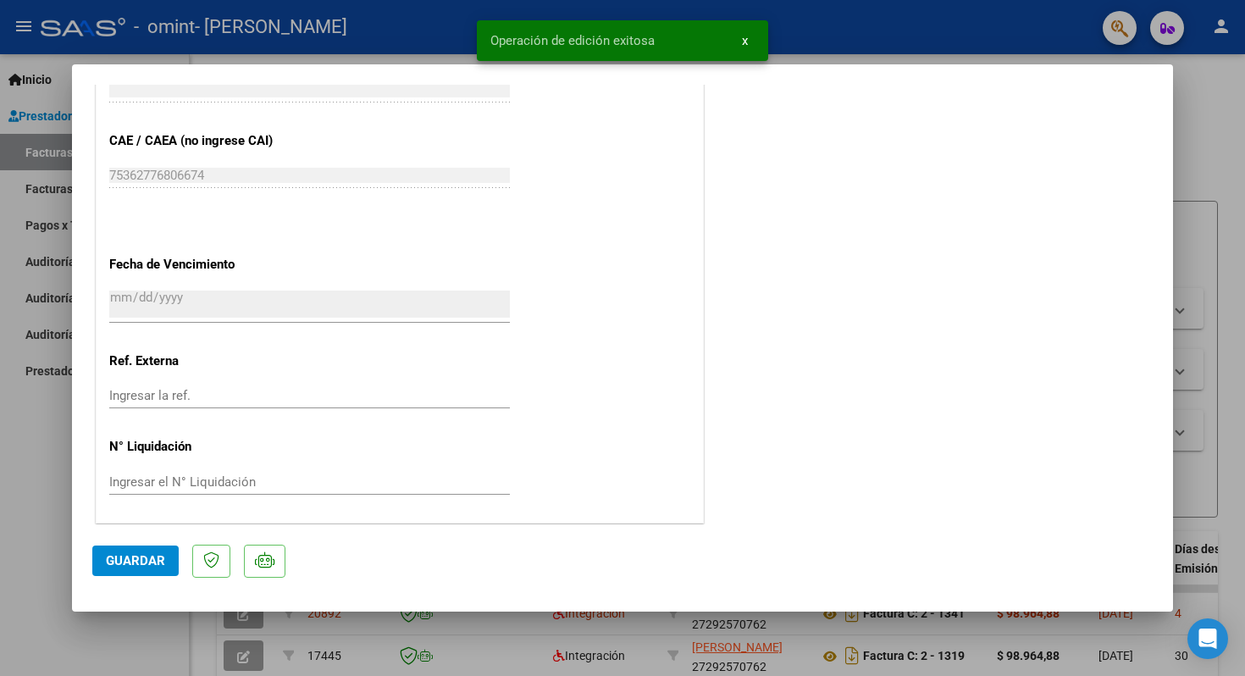
click at [36, 458] on div at bounding box center [622, 338] width 1245 height 676
type input "$ 0,00"
click at [36, 458] on div "Inicio Instructivos Contacto OS Prestadores / Proveedores Facturas - Listado/Ca…" at bounding box center [94, 364] width 189 height 621
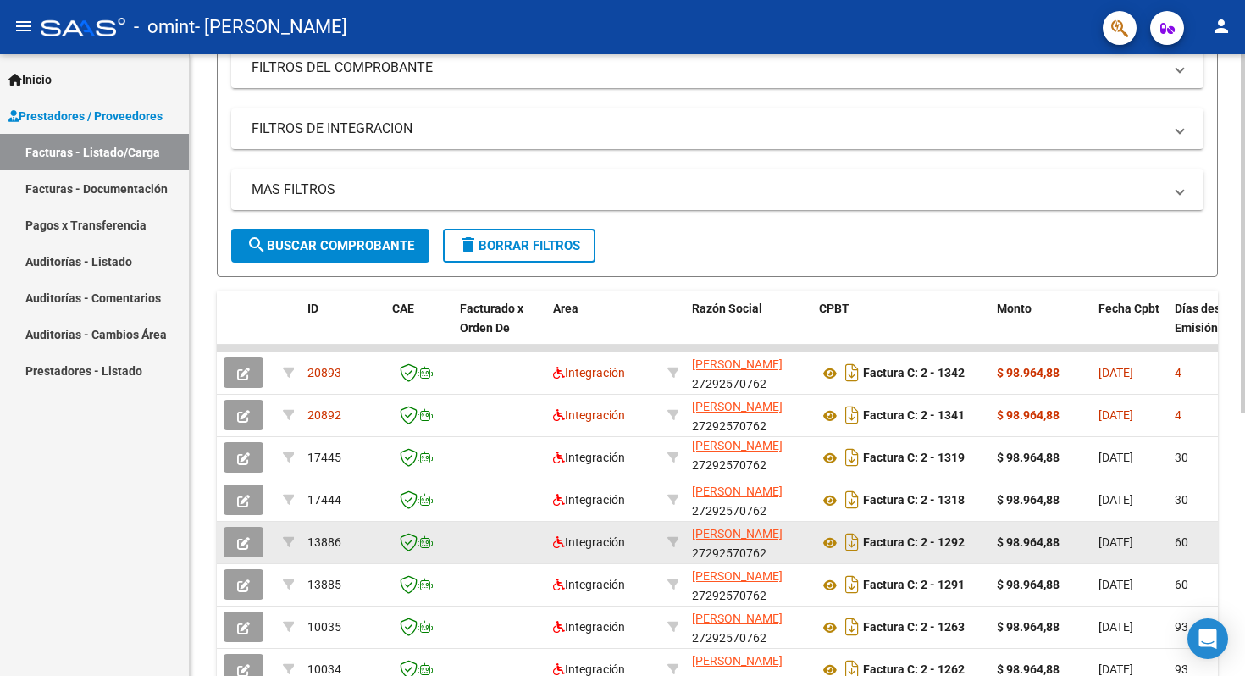
scroll to position [242, 0]
